Goal: Book appointment/travel/reservation

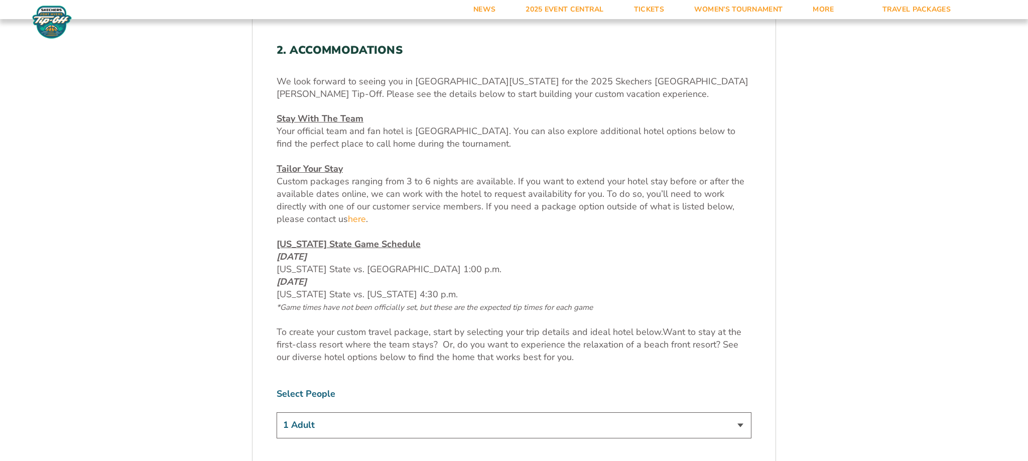
scroll to position [432, 0]
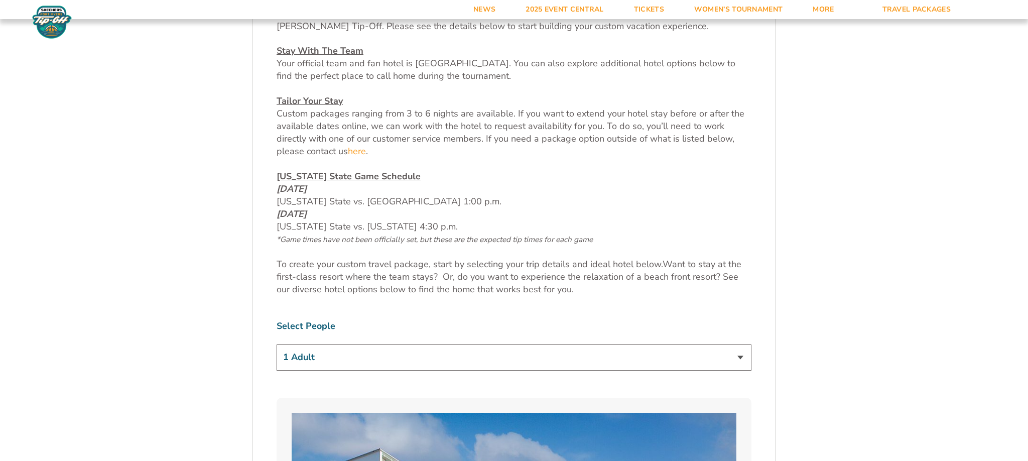
select select "2 Adults"
click option "2 Adults" at bounding box center [0, 0] width 0 height 0
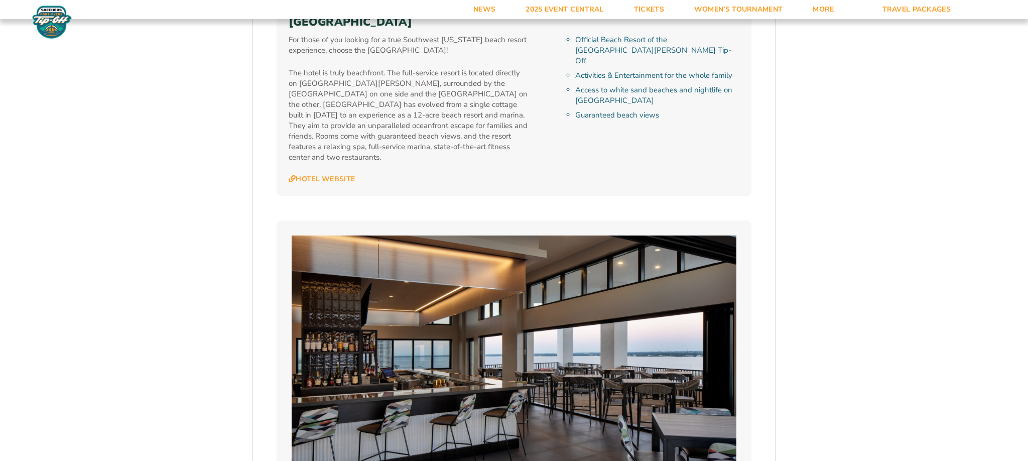
scroll to position [2431, 0]
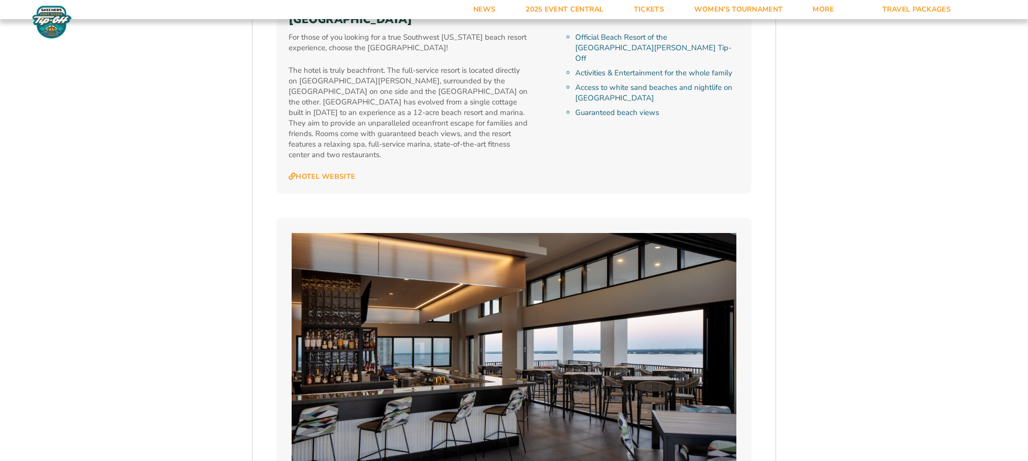
select select "5 Nights"
click option "5 Nights" at bounding box center [0, 0] width 0 height 0
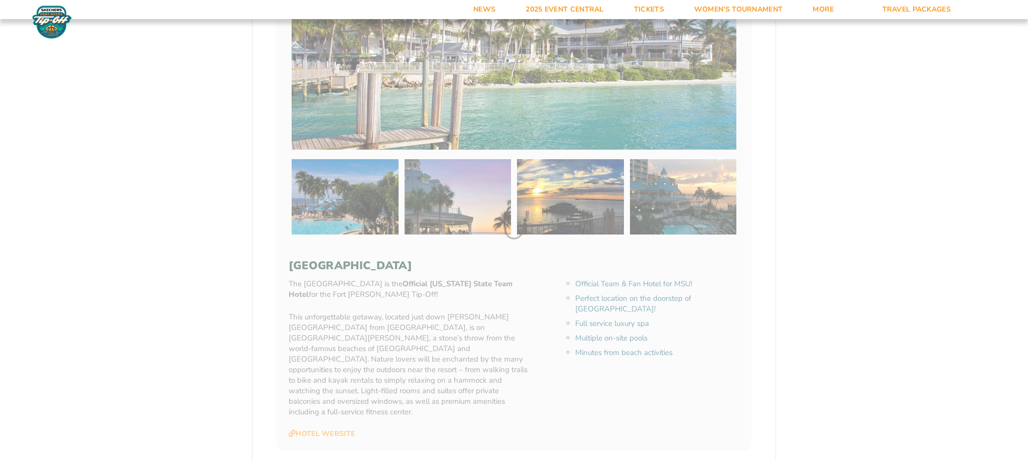
scroll to position [194, 0]
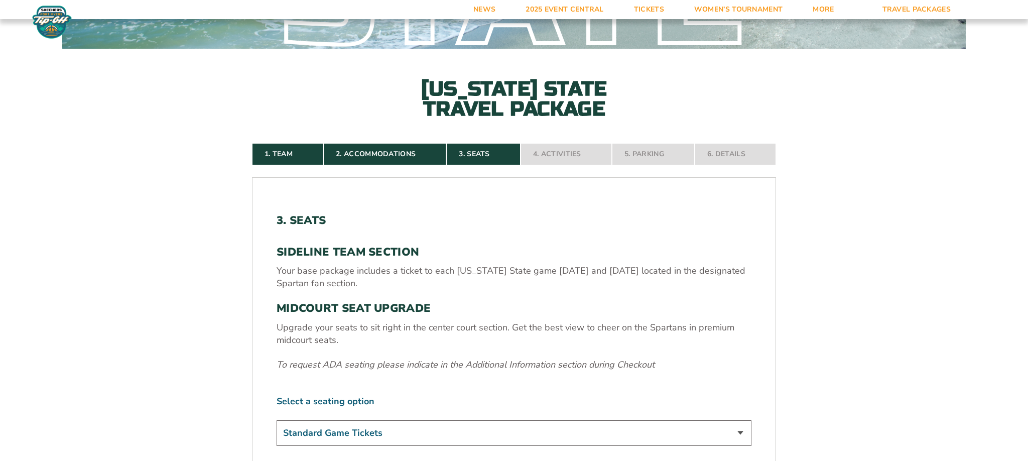
select select "Midcourt Seat Upgrade"
click option "Midcourt Seat Upgrade (+$140 per person)" at bounding box center [0, 0] width 0 height 0
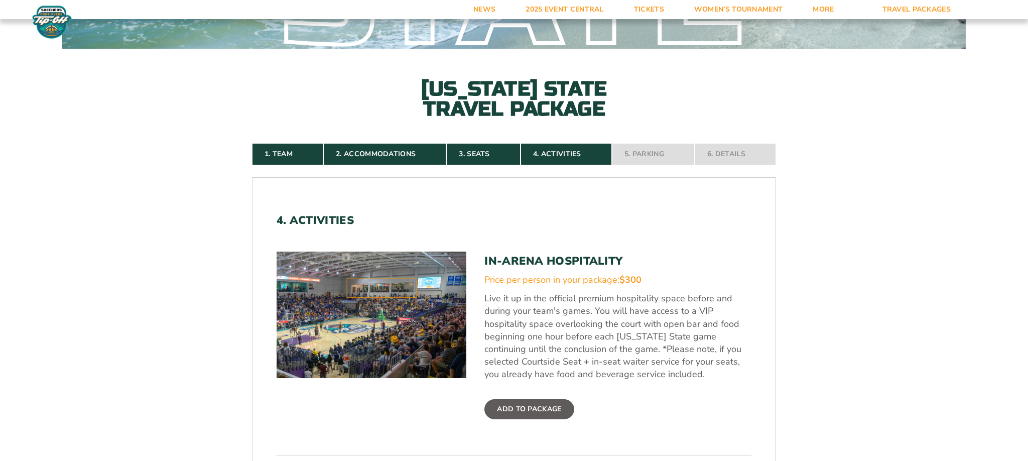
click at [510, 399] on label "Add To Package" at bounding box center [528, 409] width 89 height 20
click at [0, 0] on input "Add To Package" at bounding box center [0, 0] width 0 height 0
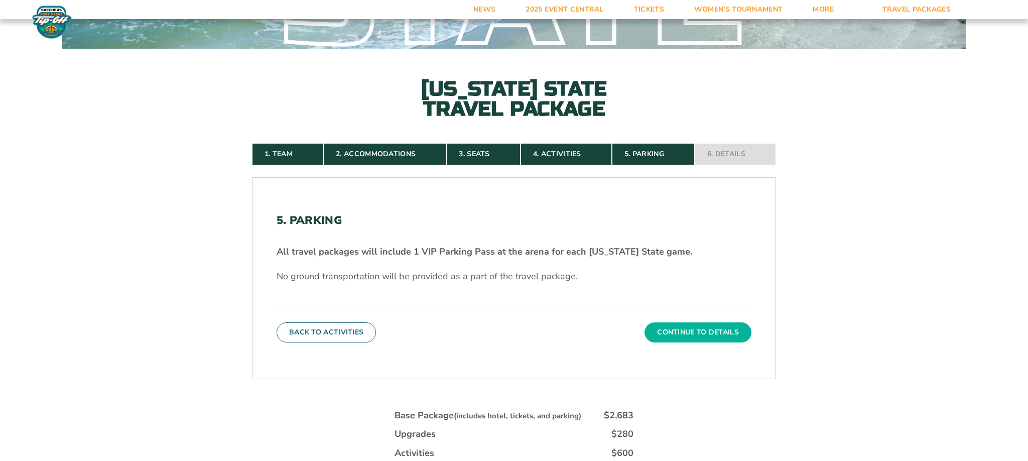
click at [653, 322] on button "Continue To Details" at bounding box center [698, 332] width 107 height 20
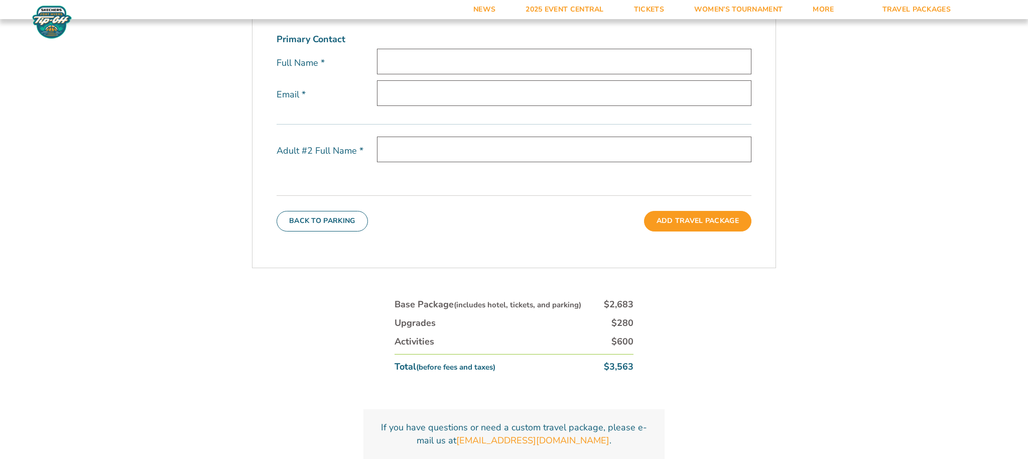
scroll to position [414, 0]
